Goal: Transaction & Acquisition: Subscribe to service/newsletter

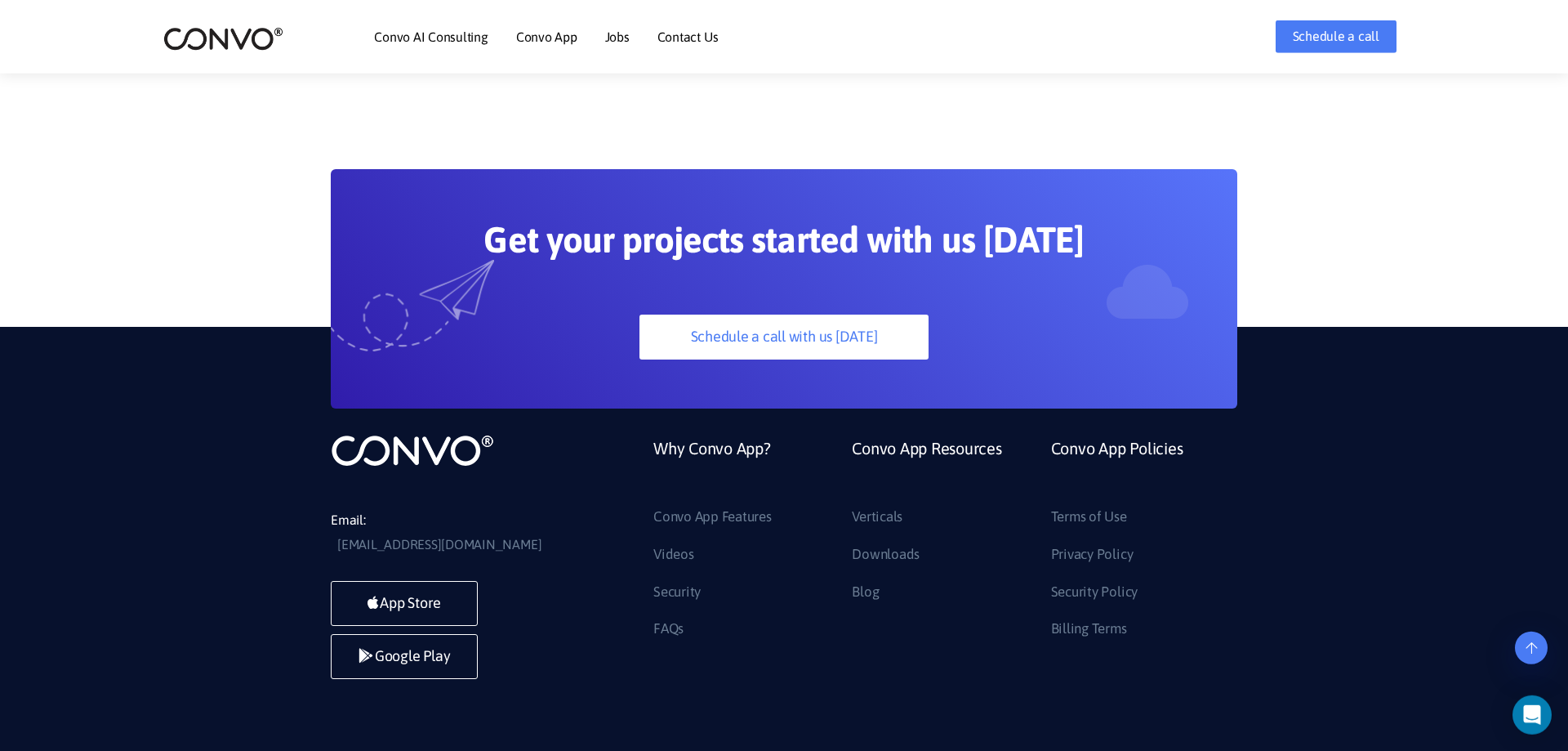
scroll to position [4585, 0]
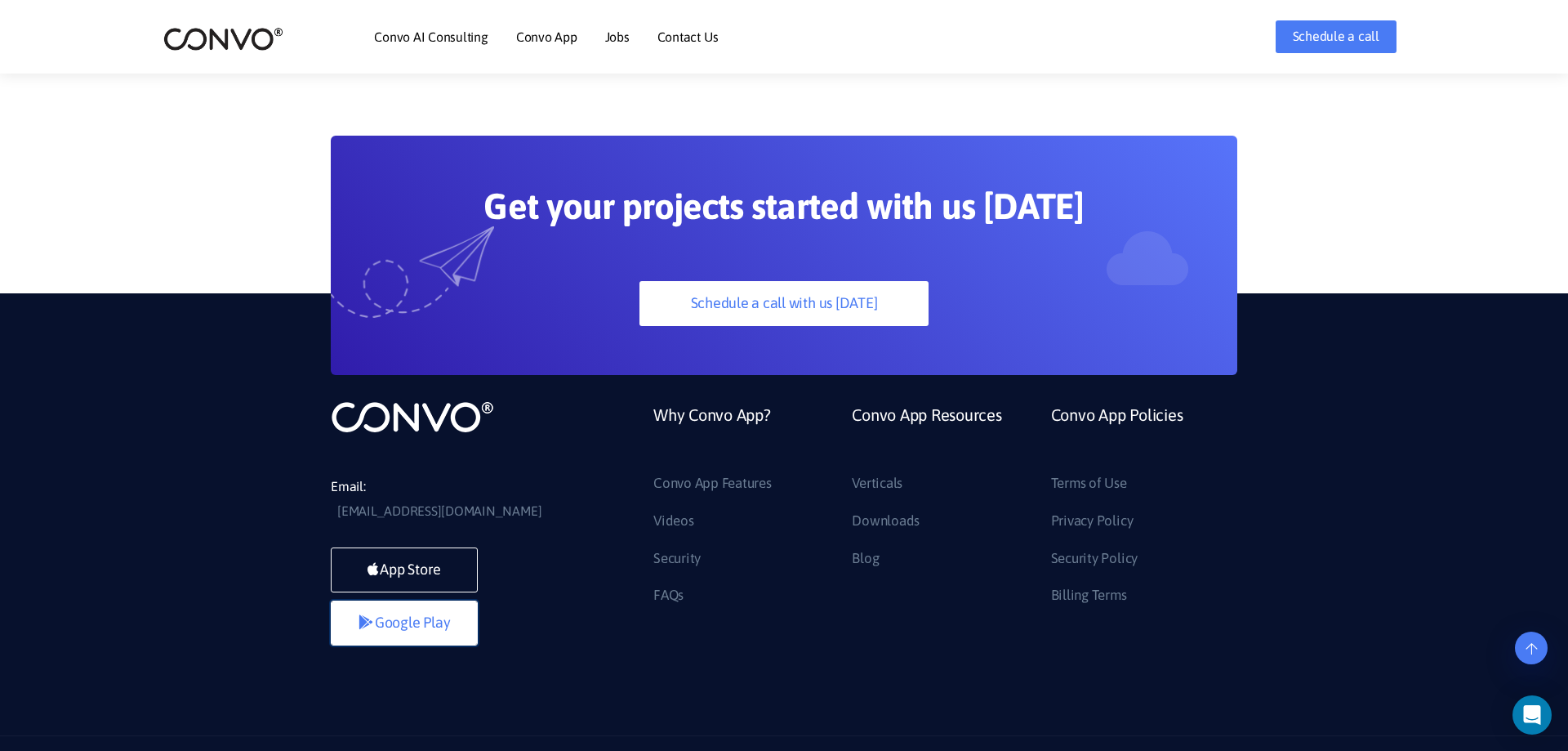
click at [416, 600] on link "Google Play" at bounding box center [404, 623] width 147 height 45
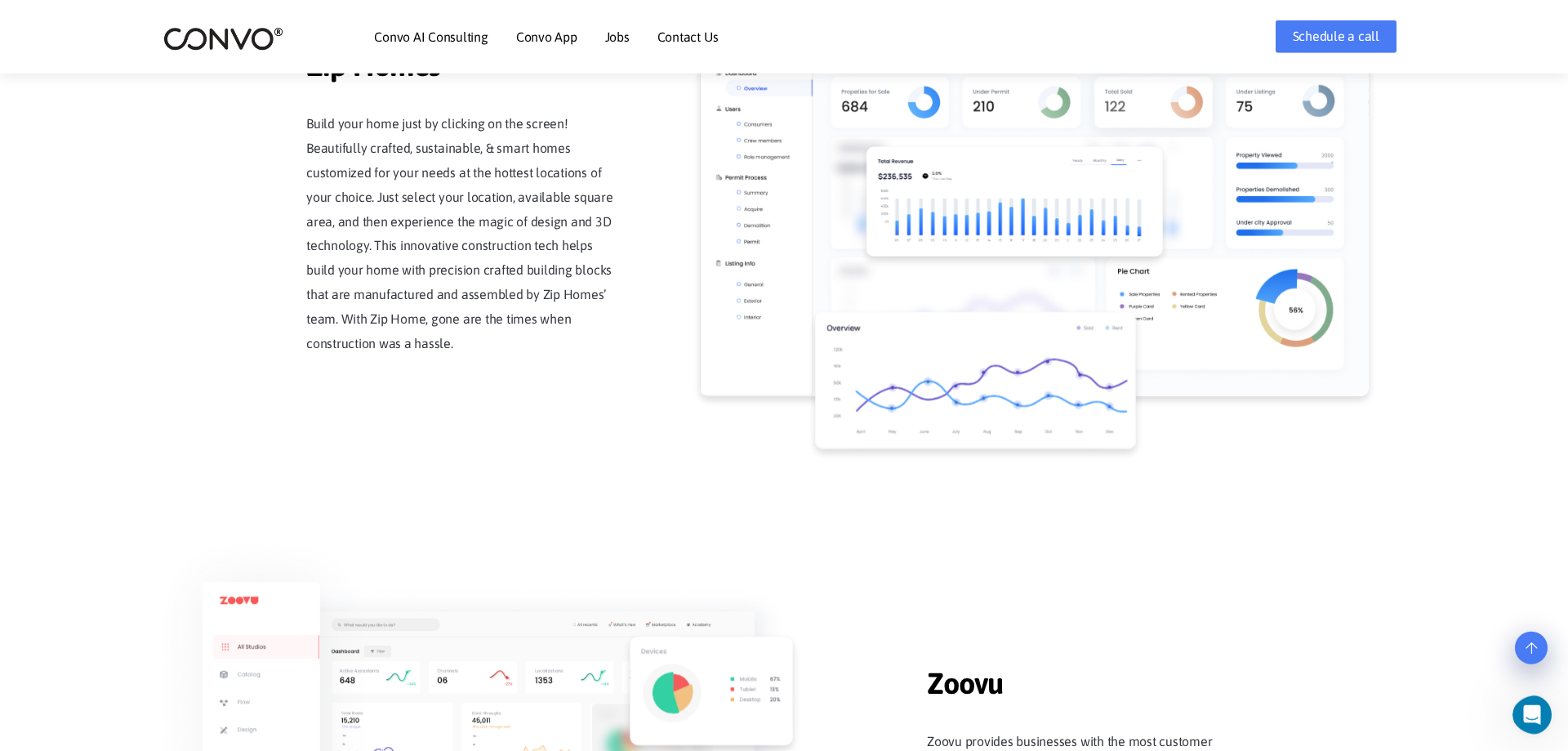
scroll to position [1502, 0]
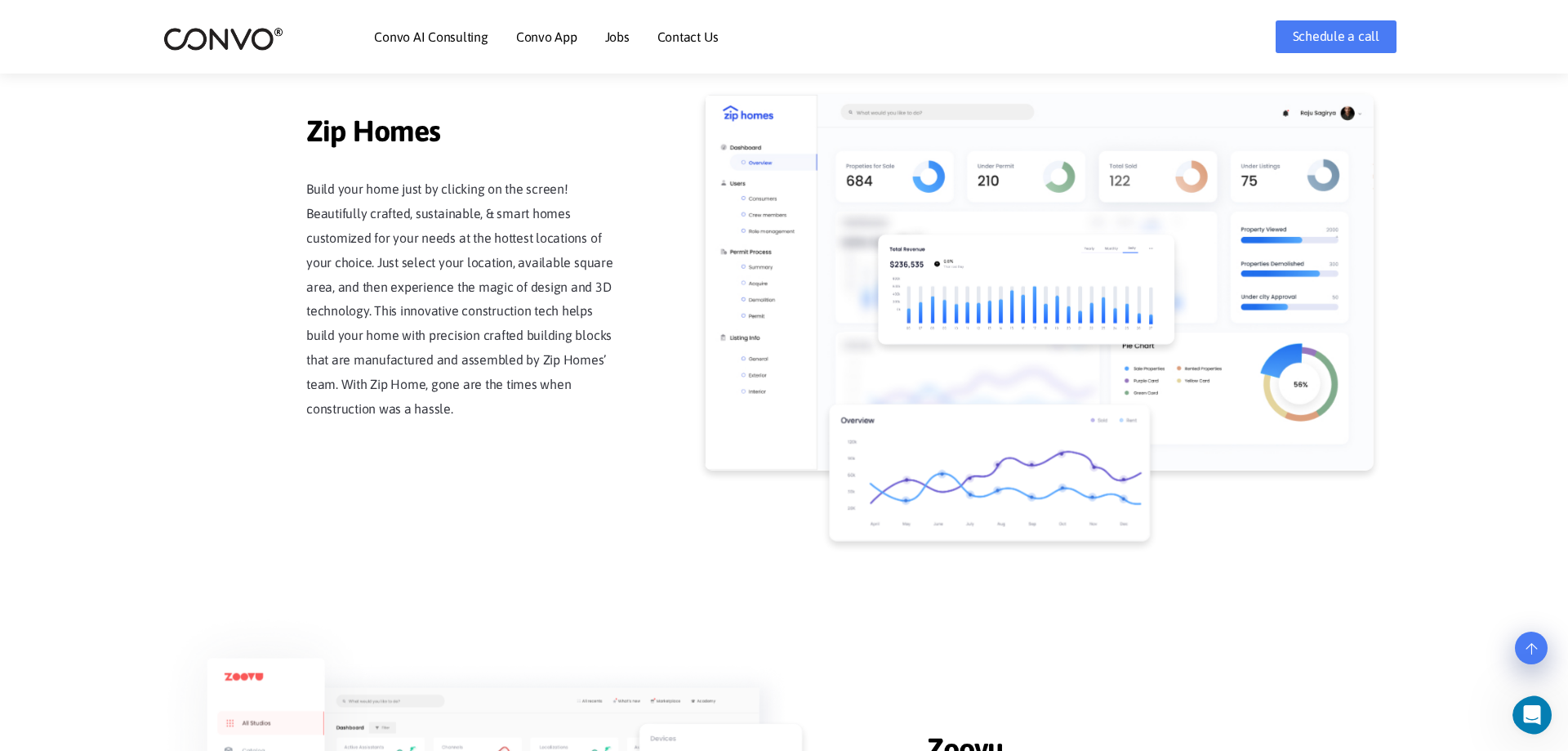
click at [426, 35] on link "Convo AI Consulting" at bounding box center [431, 37] width 113 height 13
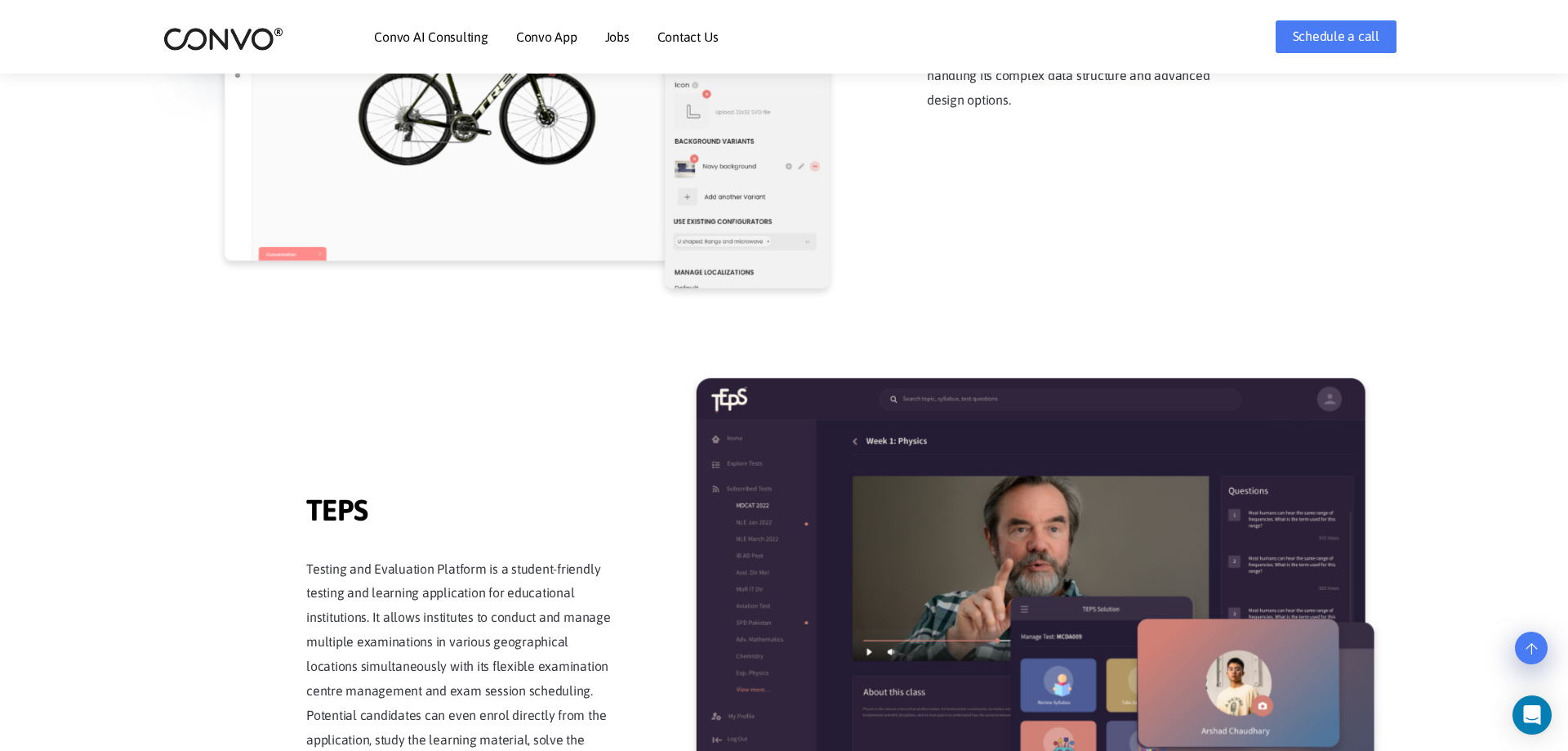
scroll to position [2416, 0]
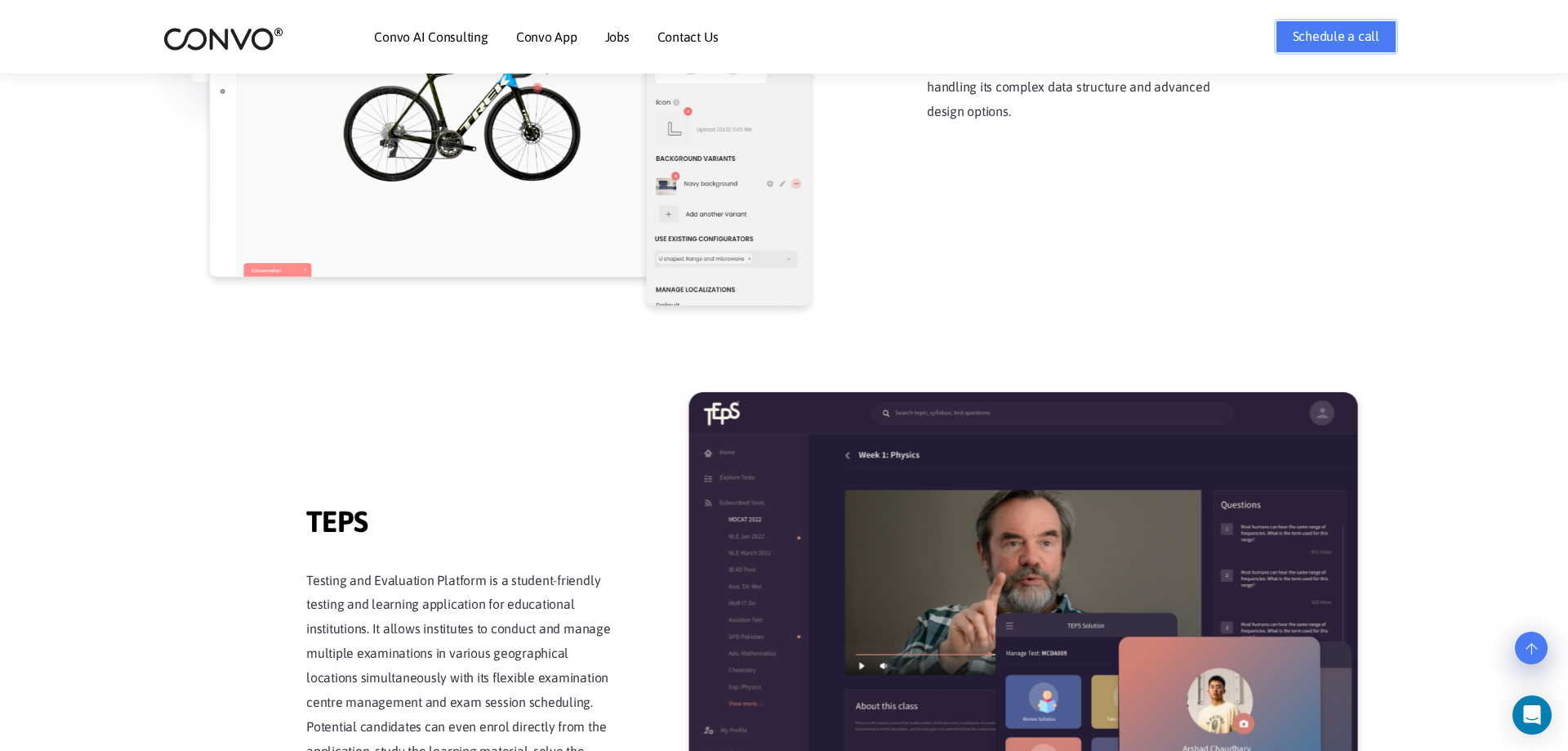
click at [1381, 42] on link "Schedule a call" at bounding box center [1336, 37] width 121 height 33
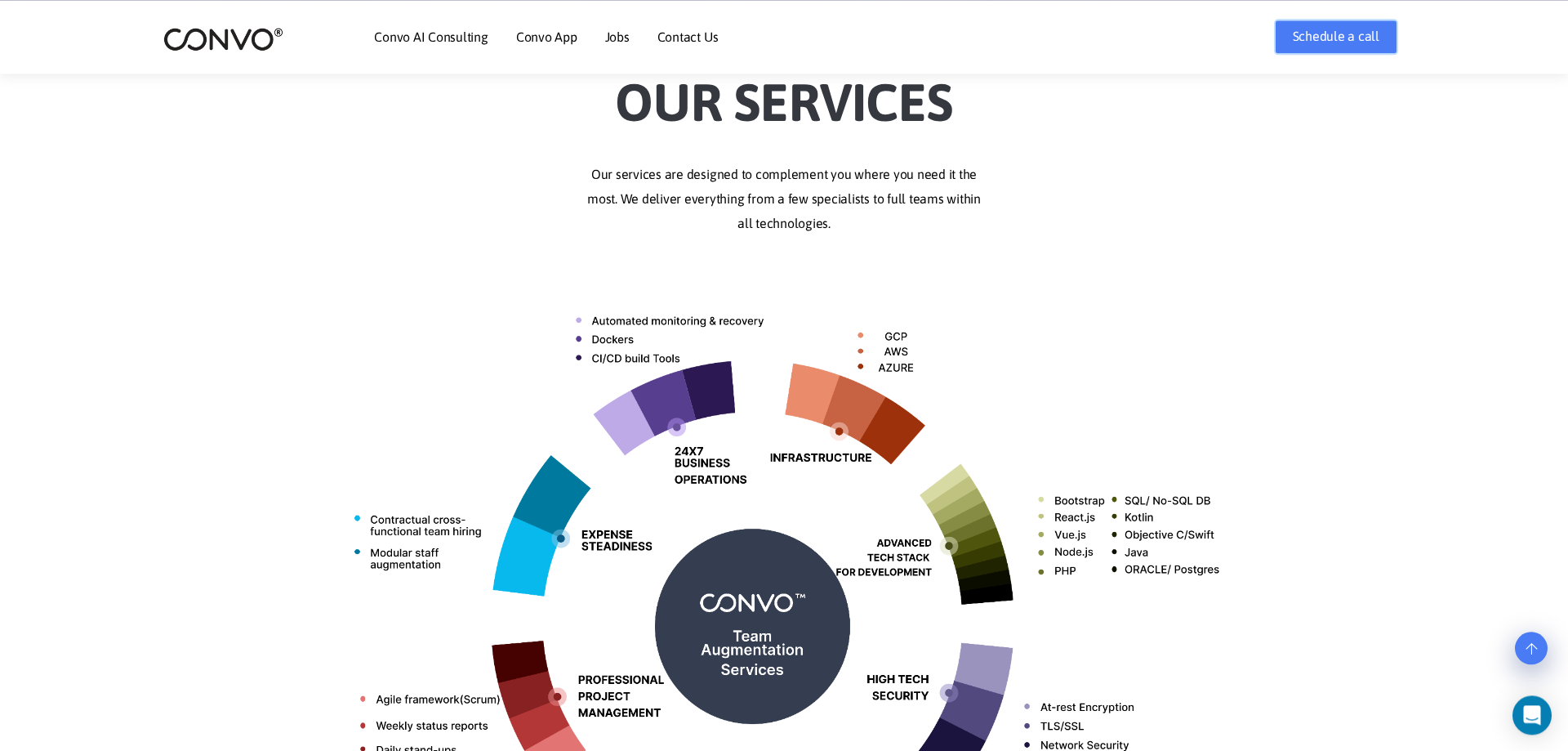
scroll to position [333, 0]
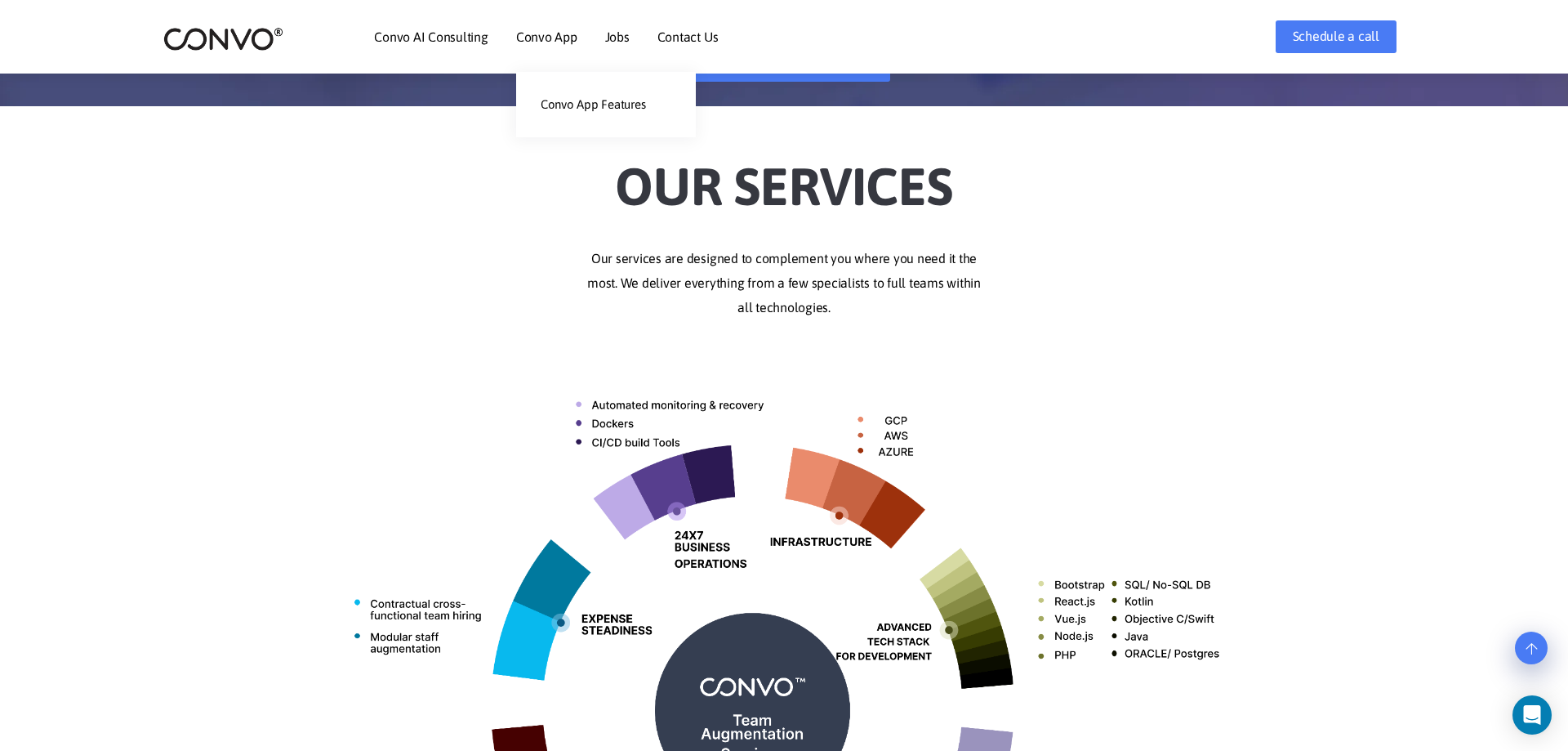
click at [531, 42] on link "Convo App" at bounding box center [547, 37] width 62 height 13
click at [577, 104] on link "Convo App Features" at bounding box center [606, 104] width 180 height 33
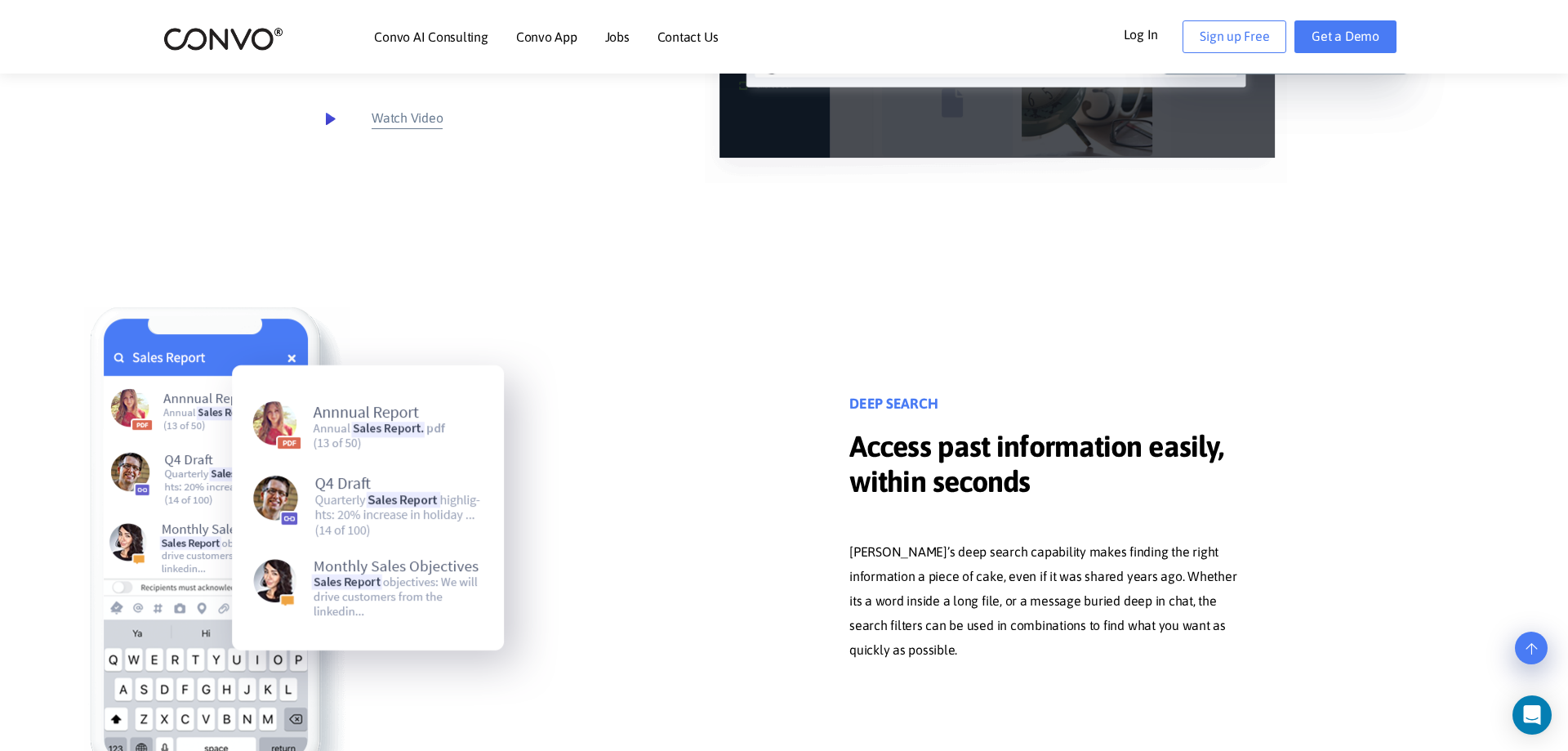
scroll to position [7833, 0]
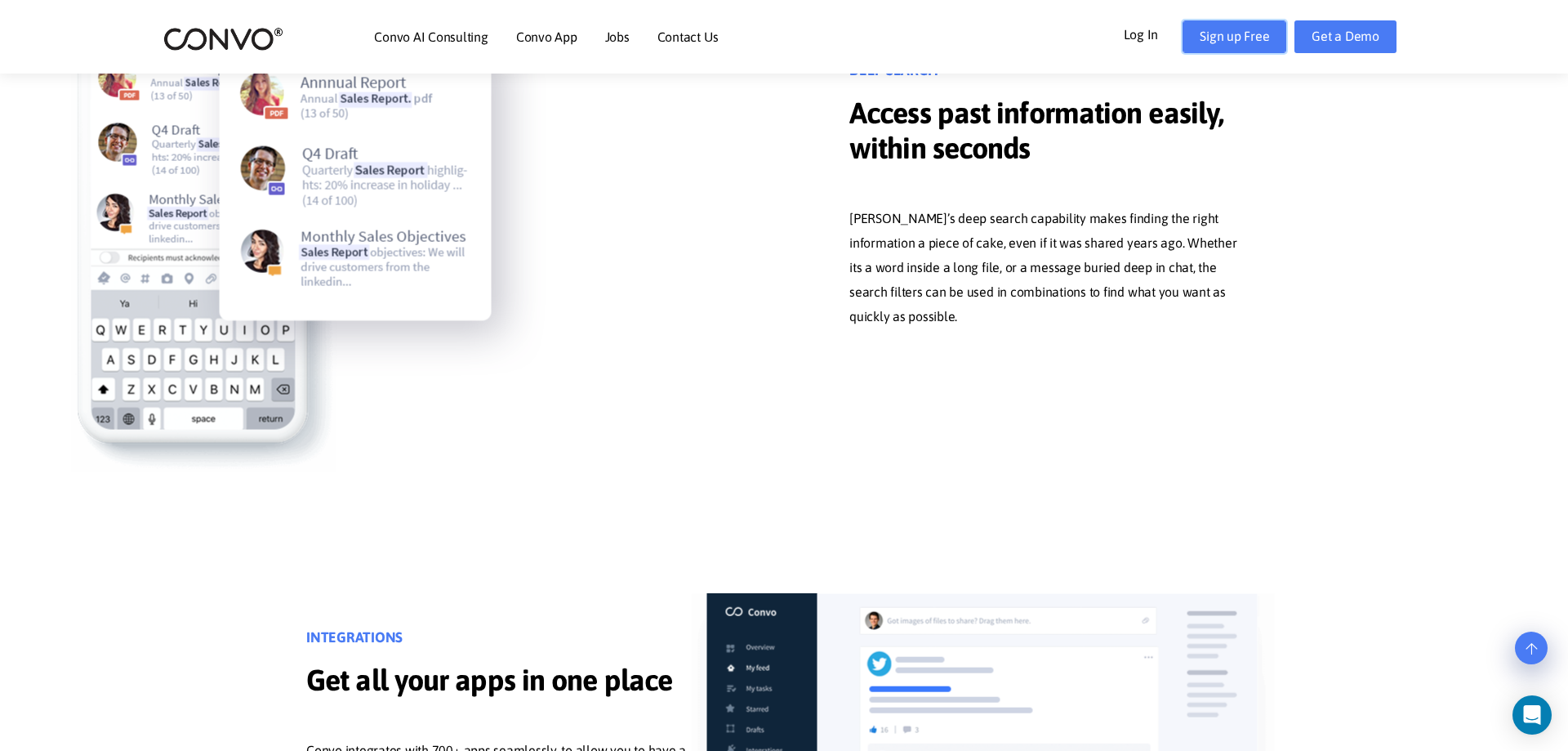
click at [1240, 48] on link "Sign up Free" at bounding box center [1234, 37] width 103 height 33
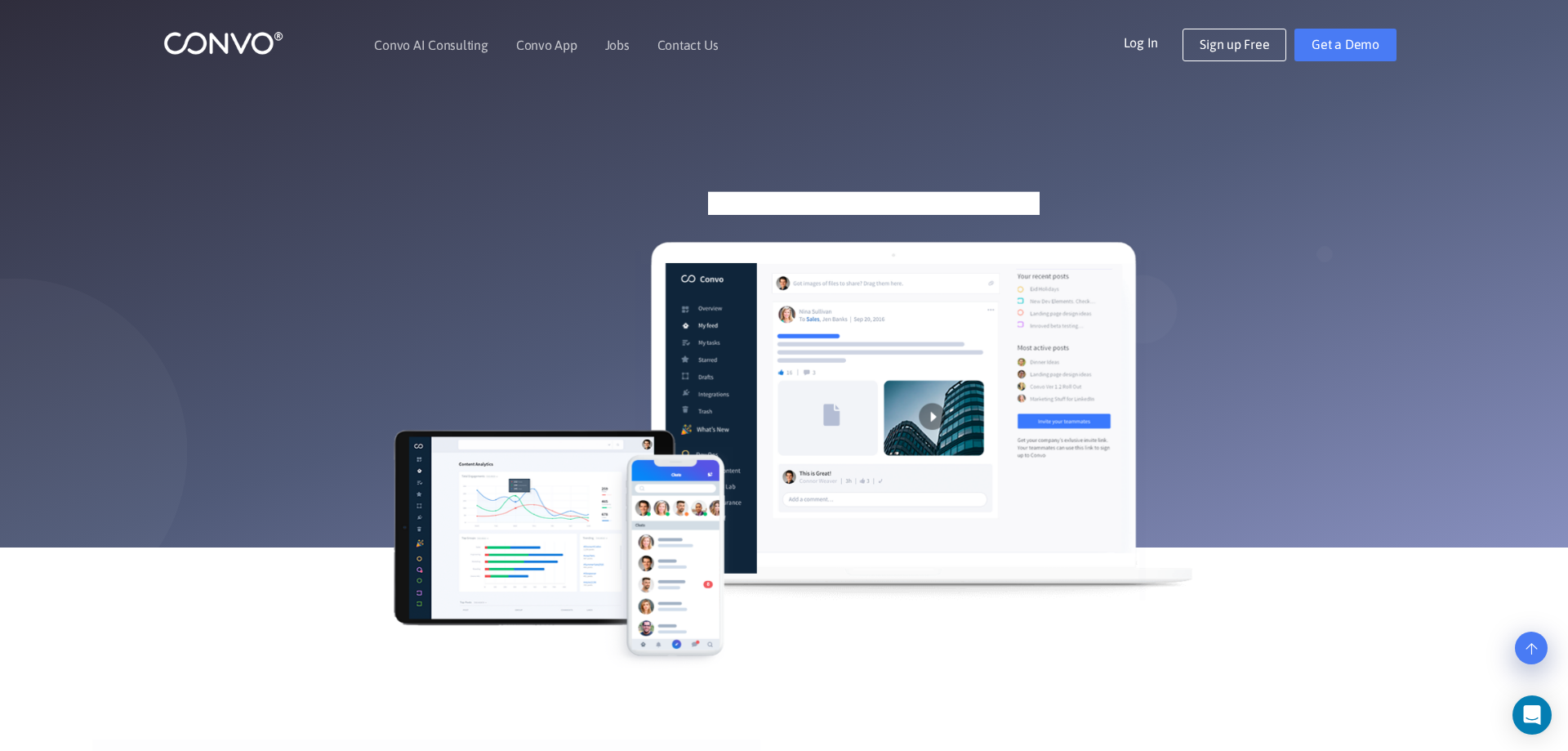
scroll to position [7833, 0]
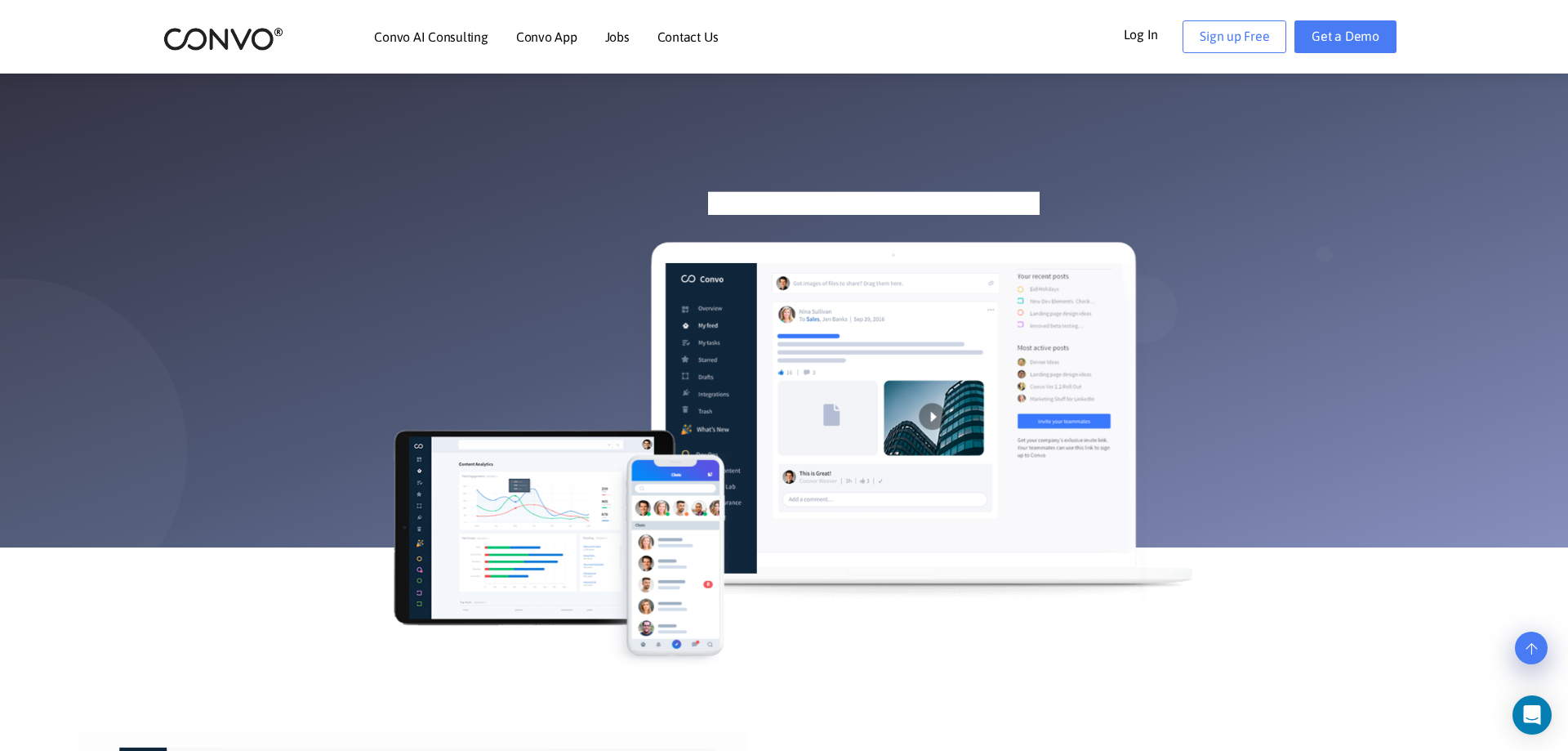
scroll to position [4667, 0]
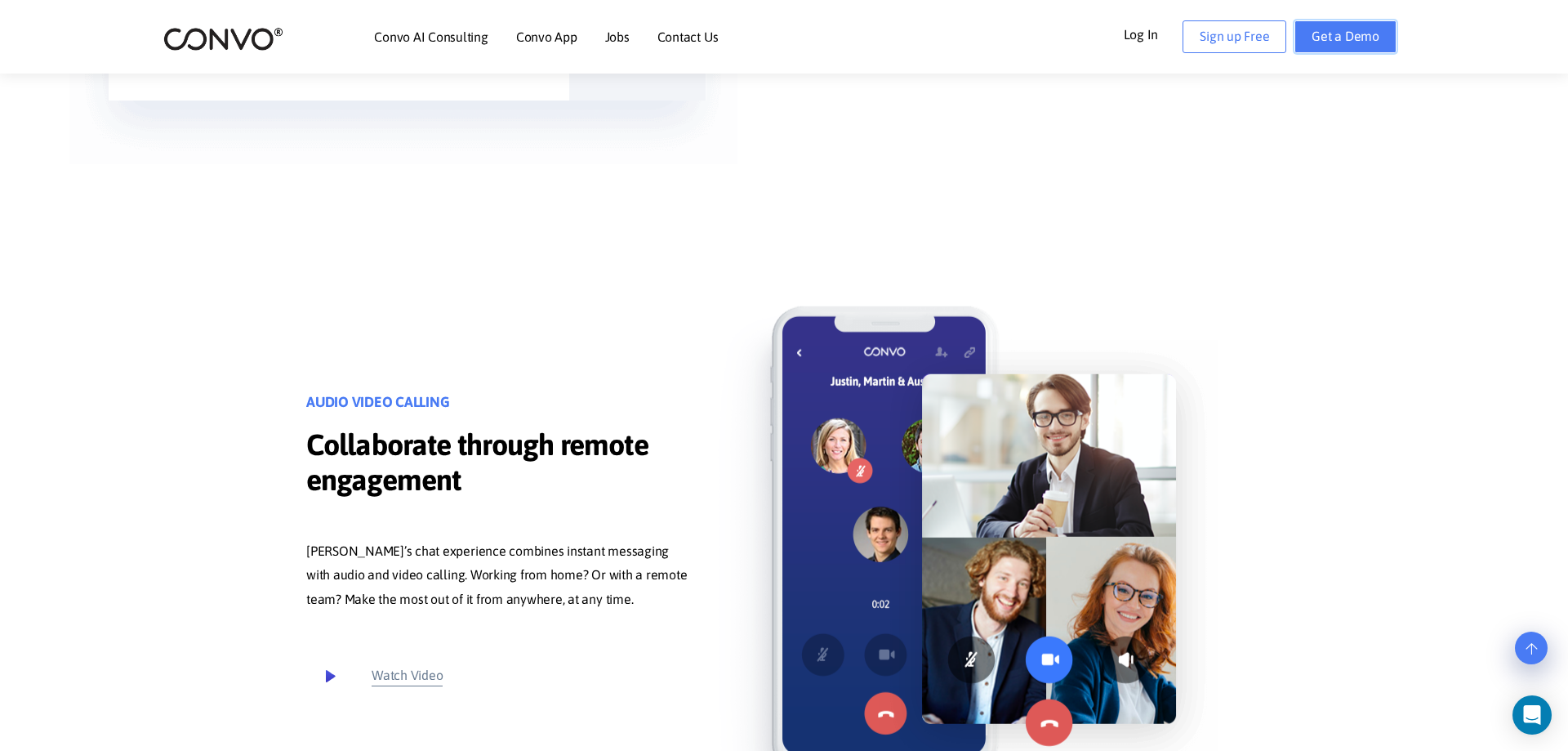
click at [1359, 39] on link "Get a Demo" at bounding box center [1346, 37] width 102 height 33
